Goal: Task Accomplishment & Management: Manage account settings

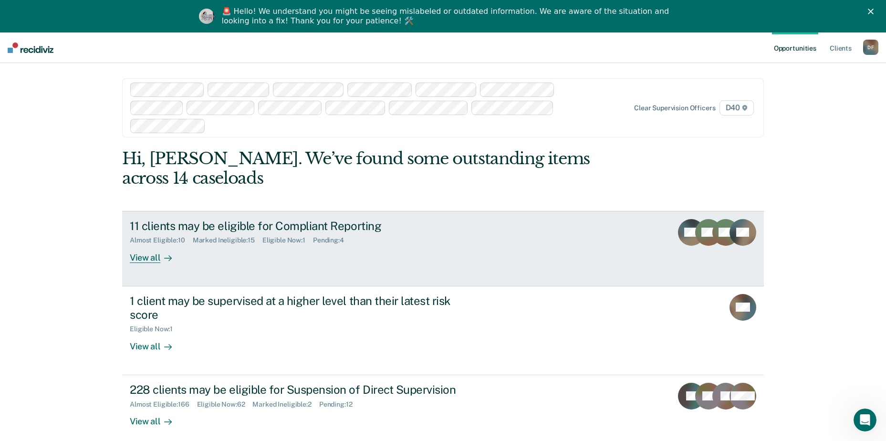
click at [140, 244] on div "View all" at bounding box center [156, 253] width 53 height 19
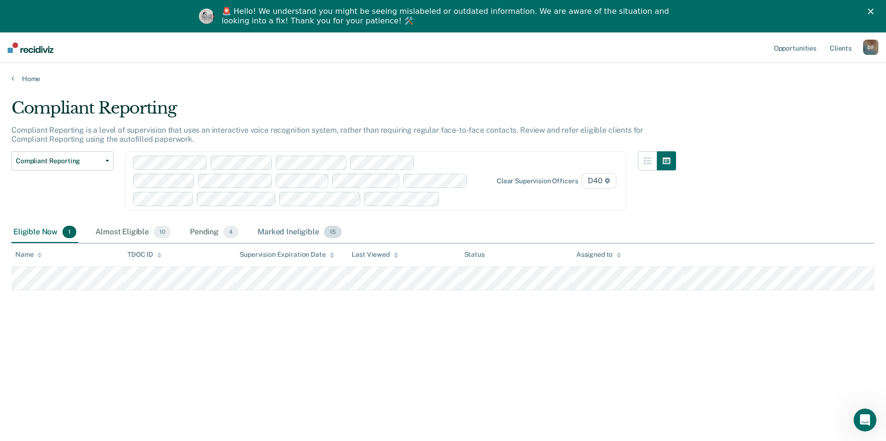
click at [293, 229] on div "Marked Ineligible 15" at bounding box center [299, 232] width 87 height 21
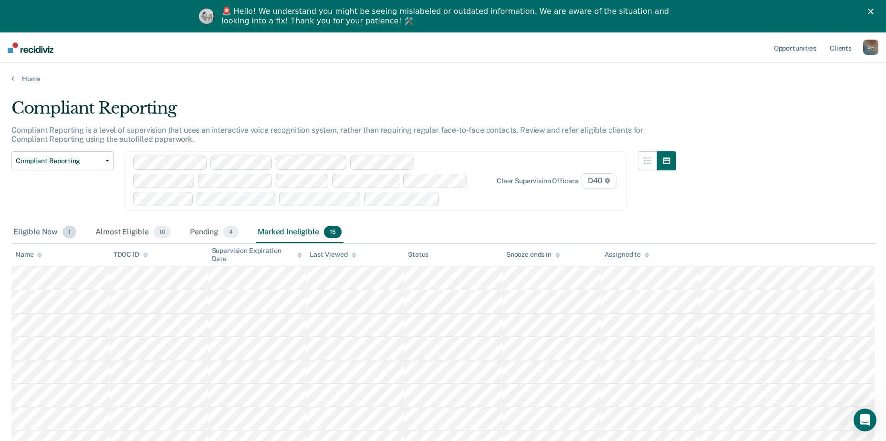
click at [41, 230] on div "Eligible Now 1" at bounding box center [44, 232] width 67 height 21
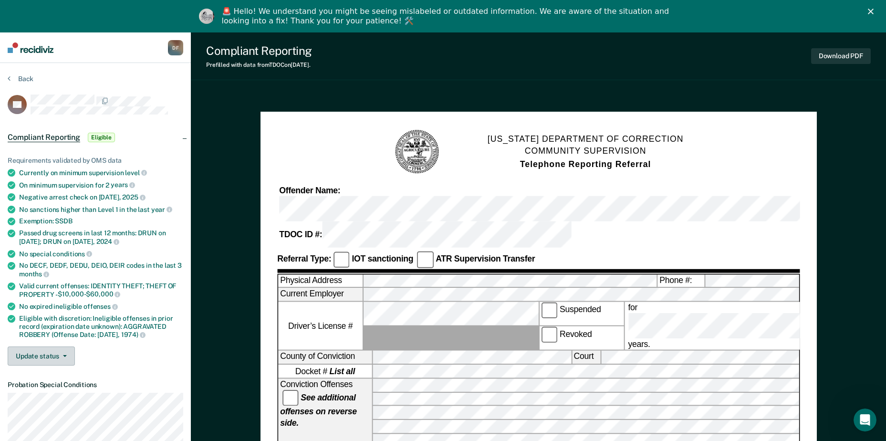
click at [46, 355] on button "Update status" at bounding box center [41, 355] width 67 height 19
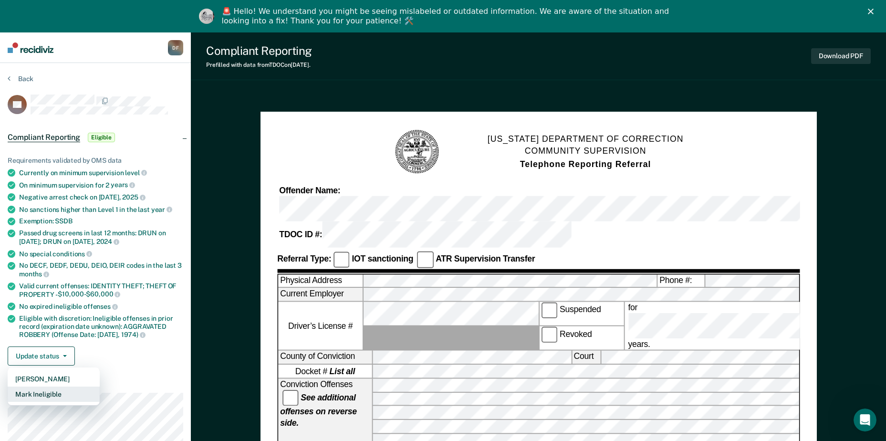
click at [52, 391] on button "Mark Ineligible" at bounding box center [54, 393] width 92 height 15
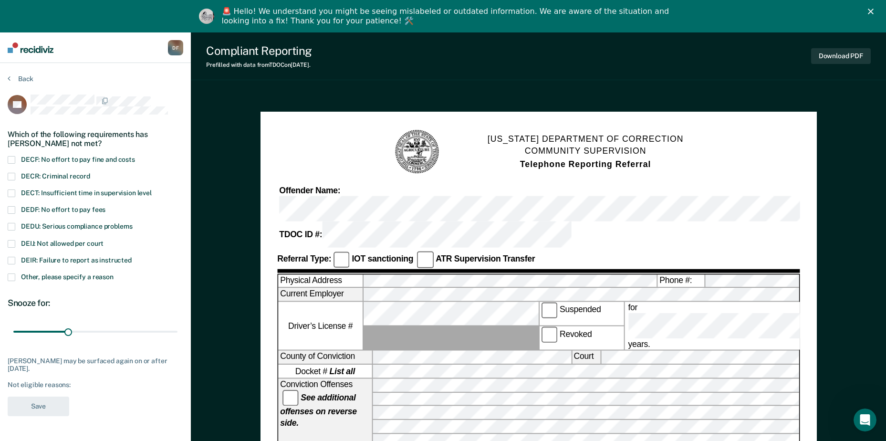
click at [11, 208] on span at bounding box center [12, 210] width 8 height 8
click at [15, 275] on label "Other, please specify a reason" at bounding box center [96, 277] width 176 height 9
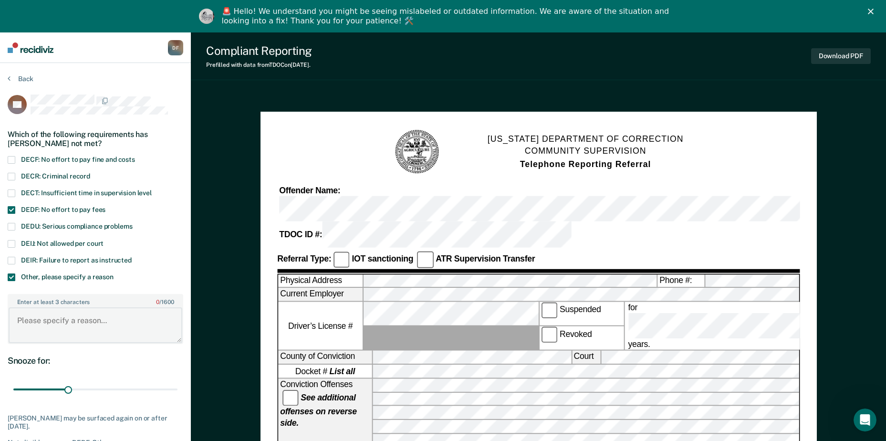
click at [38, 318] on textarea "Enter at least 3 characters 0 / 1600" at bounding box center [96, 324] width 174 height 35
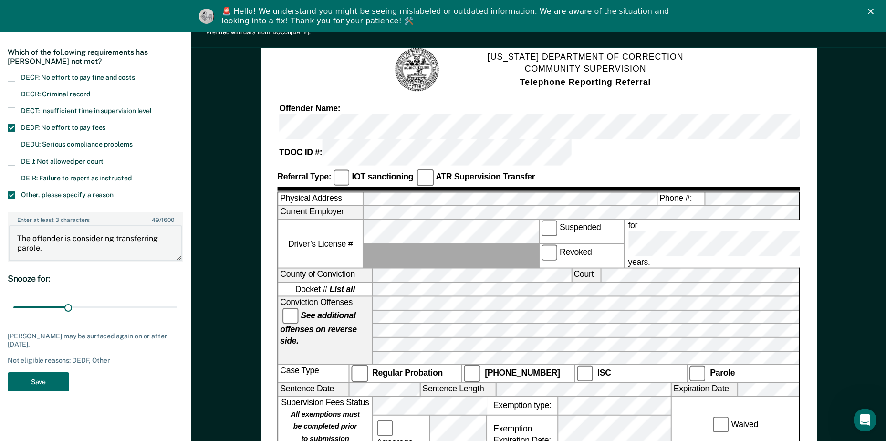
scroll to position [92, 0]
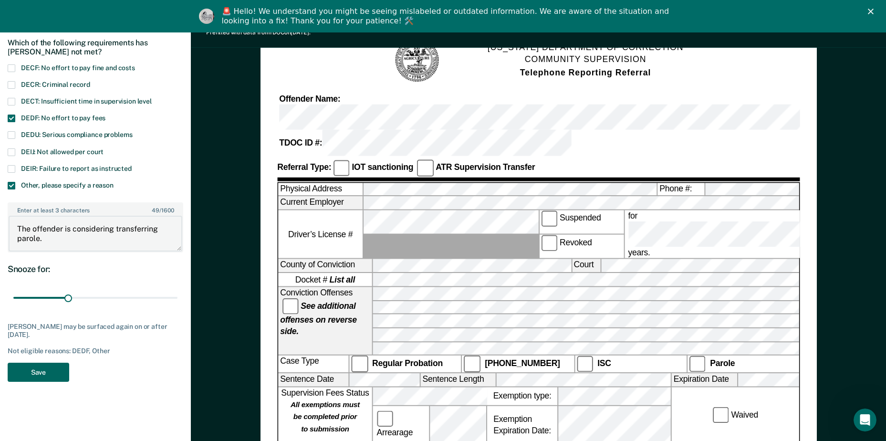
type textarea "The offender is considering transferring parole."
click at [42, 368] on button "Save" at bounding box center [39, 373] width 62 height 20
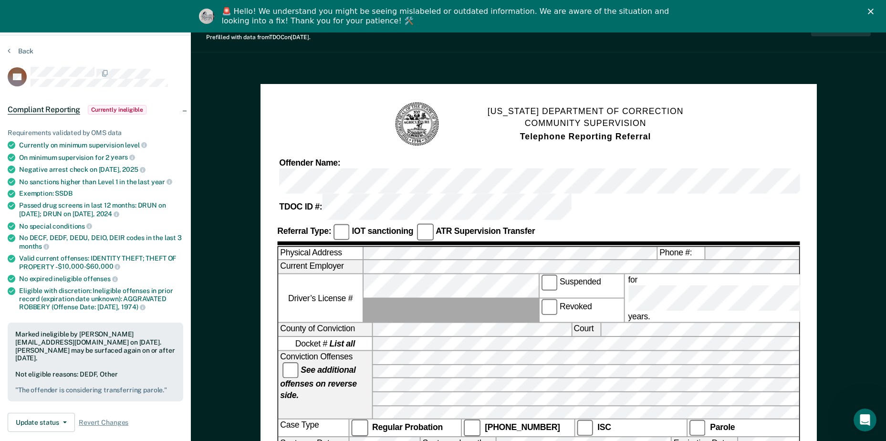
scroll to position [0, 0]
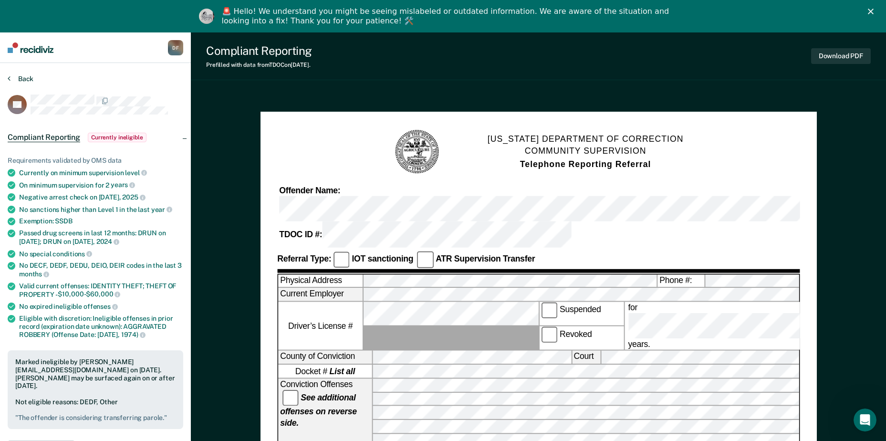
click at [25, 80] on button "Back" at bounding box center [21, 78] width 26 height 9
